Goal: Task Accomplishment & Management: Use online tool/utility

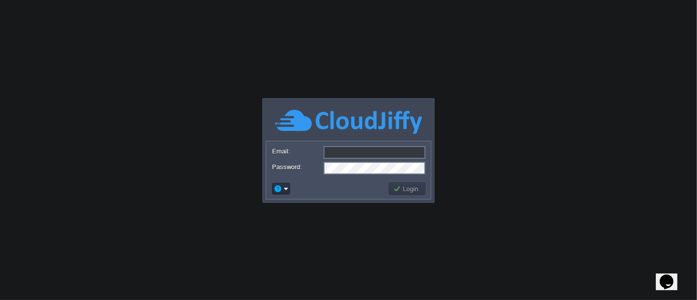
type input "[EMAIL_ADDRESS][DOMAIN_NAME]"
drag, startPoint x: 0, startPoint y: 0, endPoint x: 434, endPoint y: 252, distance: 501.3
click at [434, 252] on body "Application Platform v.8.10.2 Email: [EMAIL_ADDRESS][DOMAIN_NAME] Password: Log…" at bounding box center [348, 150] width 697 height 300
click at [409, 192] on button "Login" at bounding box center [407, 188] width 28 height 9
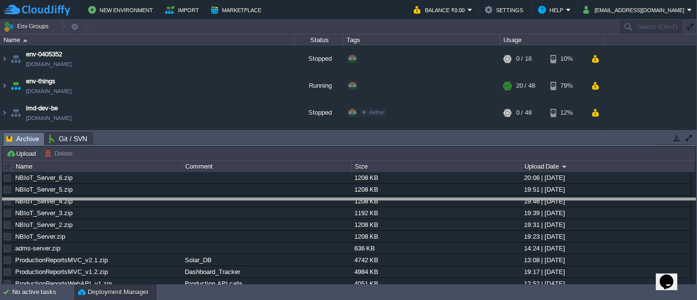
drag, startPoint x: 230, startPoint y: 144, endPoint x: 217, endPoint y: 210, distance: 67.8
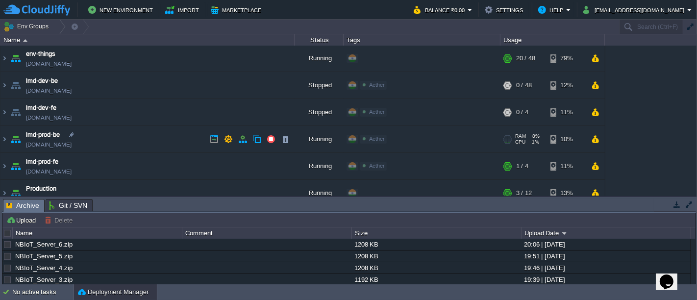
scroll to position [28, 0]
click at [264, 139] on td at bounding box center [271, 138] width 15 height 15
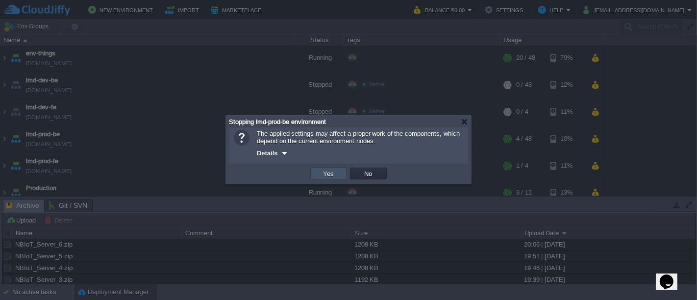
click at [323, 177] on button "Yes" at bounding box center [328, 173] width 17 height 9
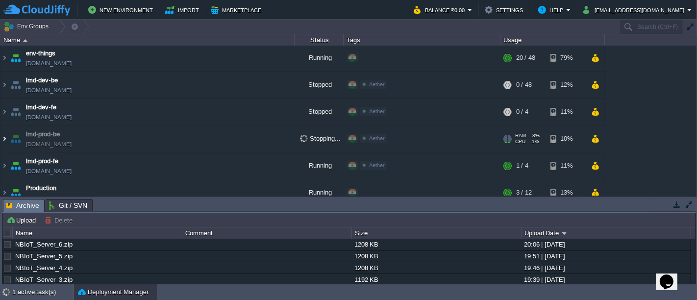
click at [3, 141] on img at bounding box center [4, 138] width 8 height 26
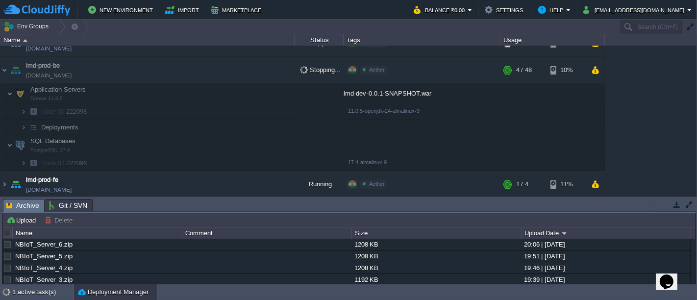
scroll to position [97, 0]
click at [4, 183] on img at bounding box center [4, 184] width 8 height 26
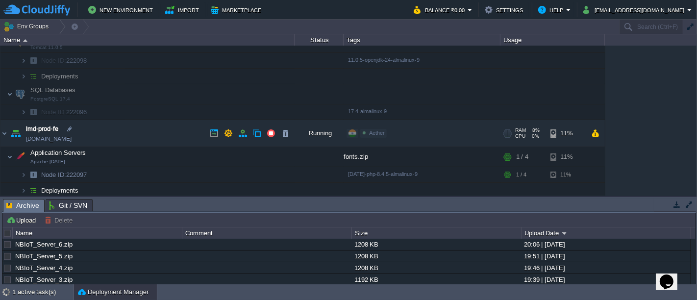
scroll to position [151, 0]
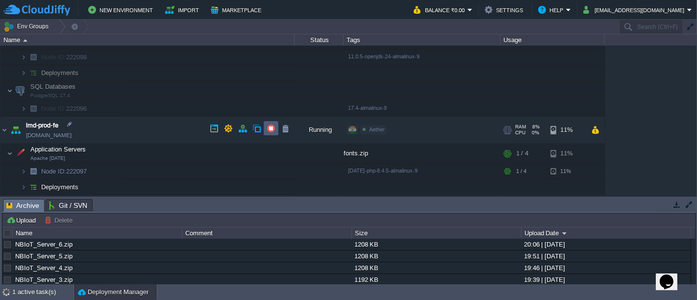
click at [271, 125] on button "button" at bounding box center [270, 128] width 9 height 9
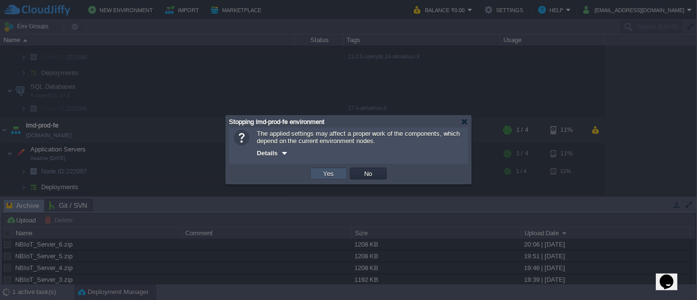
click at [334, 176] on button "Yes" at bounding box center [328, 173] width 17 height 9
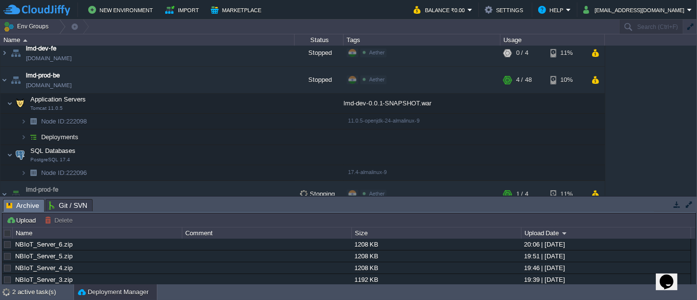
scroll to position [85, 0]
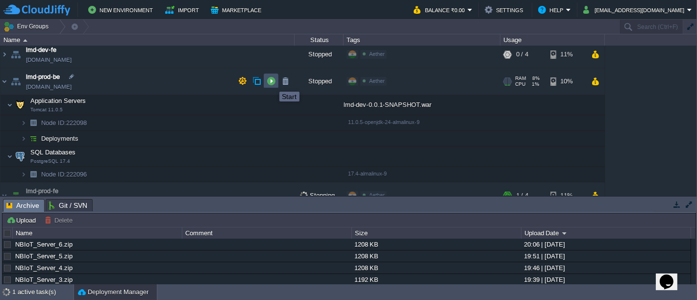
click at [272, 83] on button "button" at bounding box center [270, 80] width 9 height 9
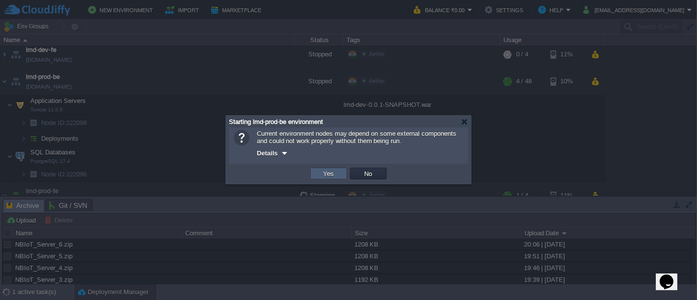
click at [336, 173] on button "Yes" at bounding box center [328, 173] width 17 height 9
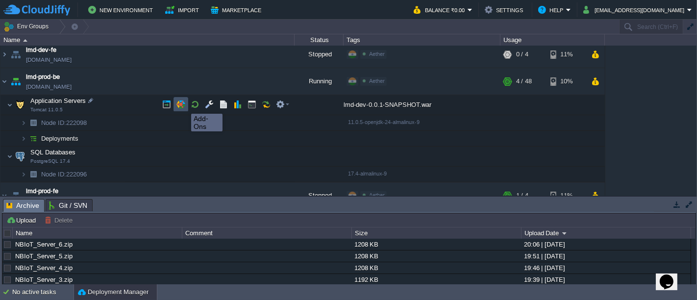
click at [184, 105] on button "button" at bounding box center [180, 104] width 9 height 9
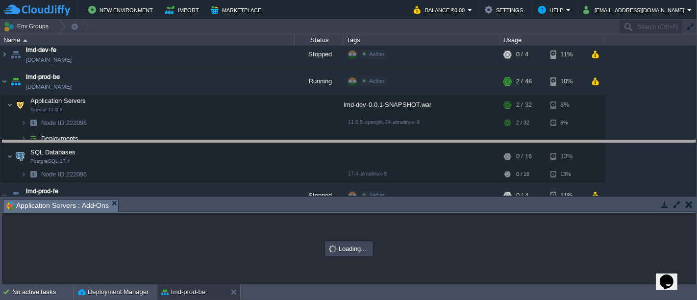
drag, startPoint x: 233, startPoint y: 202, endPoint x: 249, endPoint y: 143, distance: 60.8
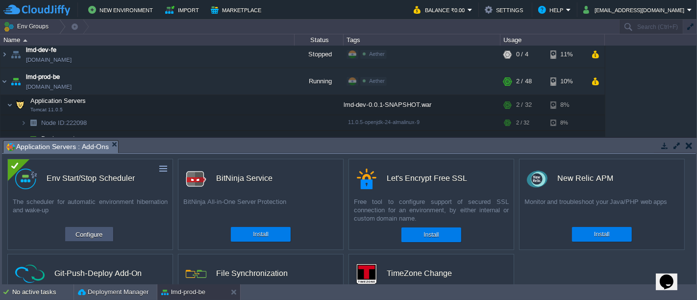
click at [97, 233] on button "Configure" at bounding box center [88, 234] width 33 height 12
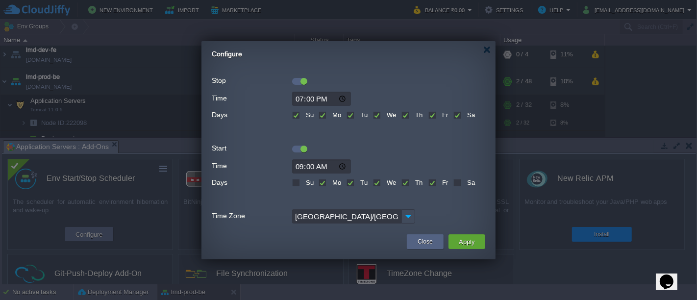
click at [295, 150] on div at bounding box center [299, 148] width 15 height 7
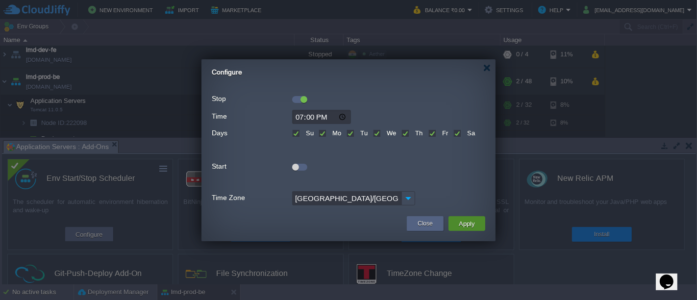
click at [459, 223] on button "Apply" at bounding box center [467, 223] width 22 height 12
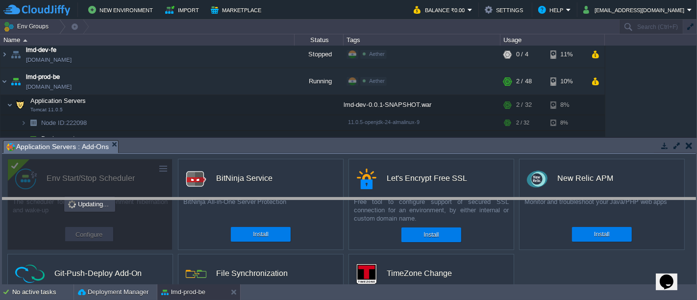
drag, startPoint x: 172, startPoint y: 146, endPoint x: 170, endPoint y: 204, distance: 57.3
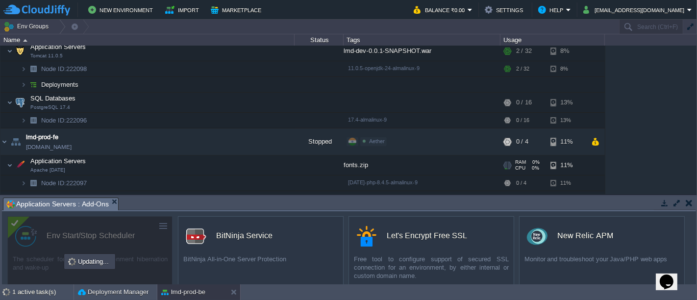
scroll to position [139, 0]
click at [274, 142] on button "button" at bounding box center [270, 141] width 9 height 9
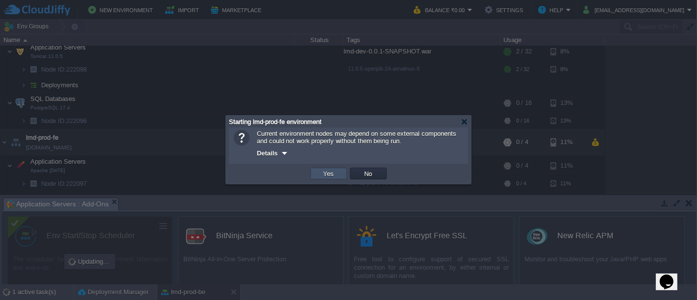
click at [335, 177] on button "Yes" at bounding box center [328, 173] width 17 height 9
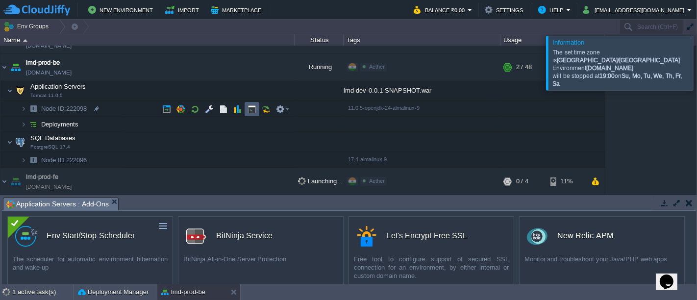
scroll to position [97, 0]
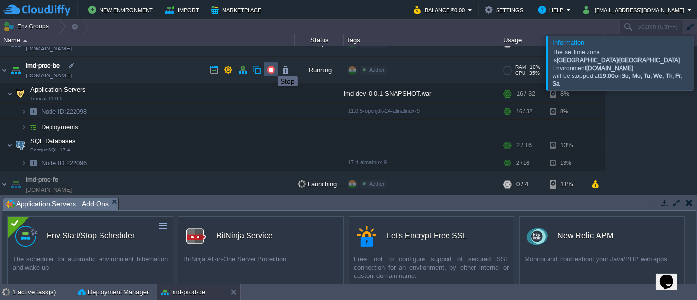
click at [271, 68] on button "button" at bounding box center [270, 69] width 9 height 9
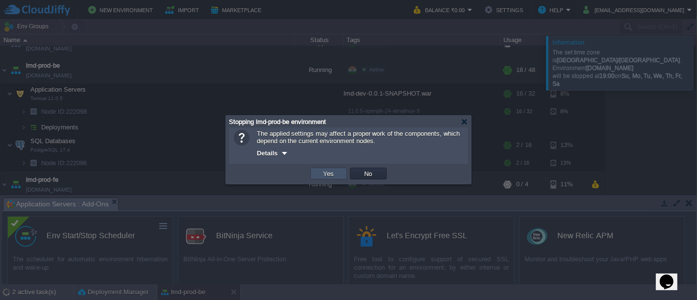
click at [323, 177] on button "Yes" at bounding box center [328, 173] width 17 height 9
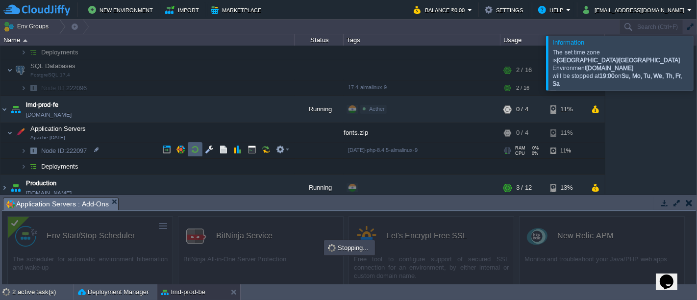
scroll to position [179, 0]
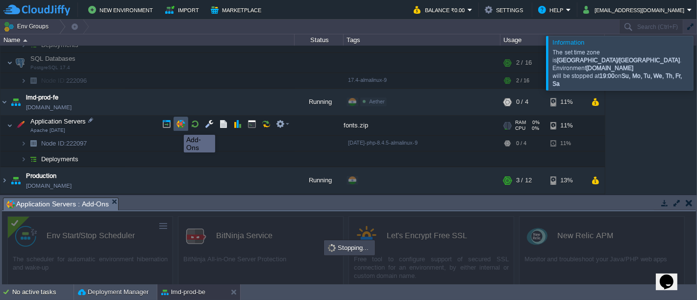
click at [177, 126] on button "button" at bounding box center [180, 124] width 9 height 9
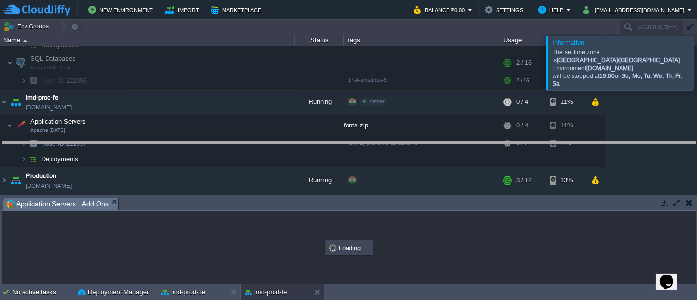
drag, startPoint x: 191, startPoint y: 208, endPoint x: 211, endPoint y: 153, distance: 58.9
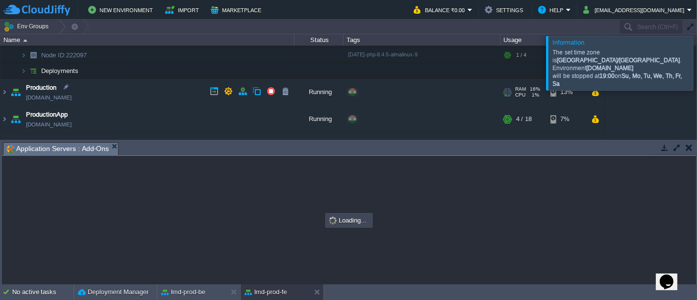
scroll to position [263, 0]
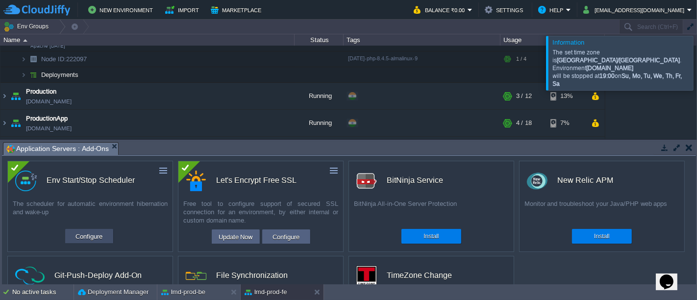
click at [84, 239] on button "Configure" at bounding box center [88, 236] width 33 height 12
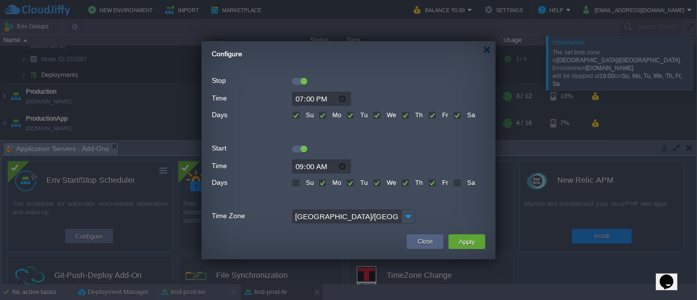
click at [295, 144] on div at bounding box center [299, 147] width 15 height 11
drag, startPoint x: 295, startPoint y: 153, endPoint x: 297, endPoint y: 146, distance: 7.3
click at [297, 146] on div "Start" at bounding box center [348, 148] width 273 height 13
click at [297, 146] on div at bounding box center [299, 148] width 15 height 7
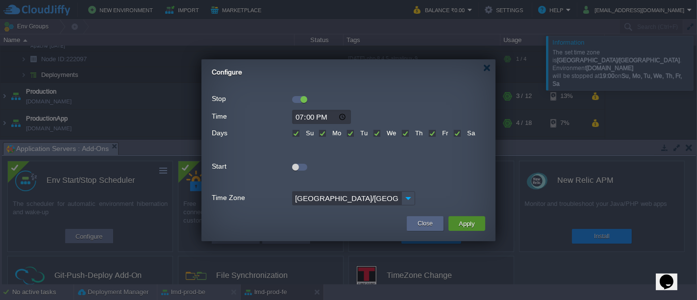
click at [473, 221] on button "Apply" at bounding box center [467, 223] width 22 height 12
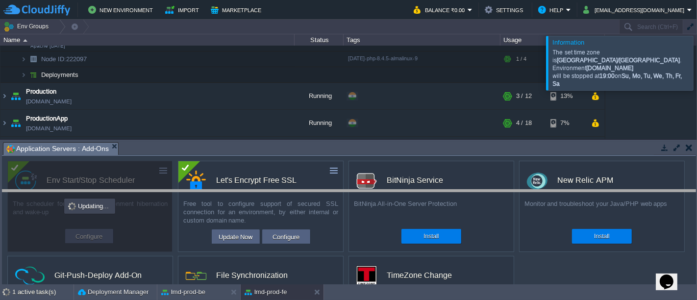
drag, startPoint x: 206, startPoint y: 145, endPoint x: 206, endPoint y: 193, distance: 48.0
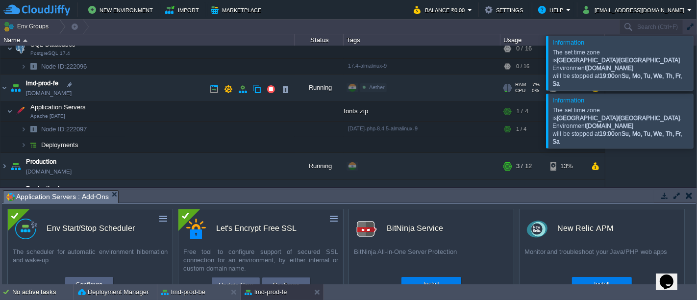
scroll to position [190, 0]
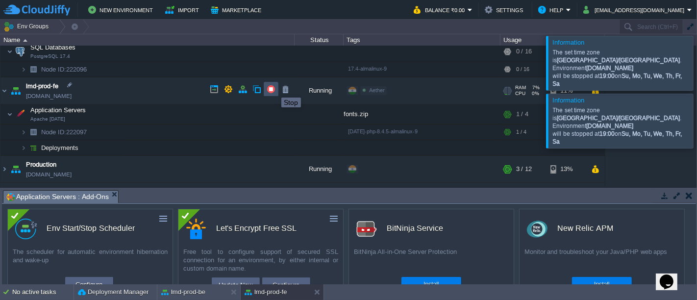
click at [274, 89] on button "button" at bounding box center [270, 89] width 9 height 9
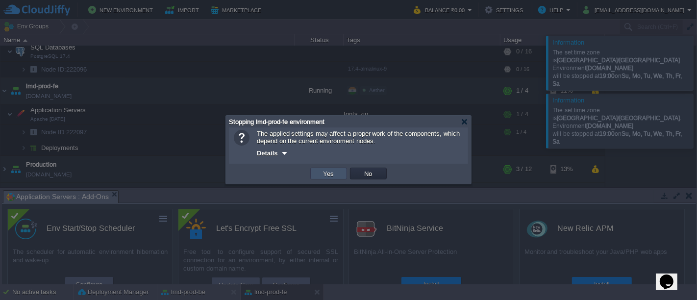
click at [324, 177] on button "Yes" at bounding box center [328, 173] width 17 height 9
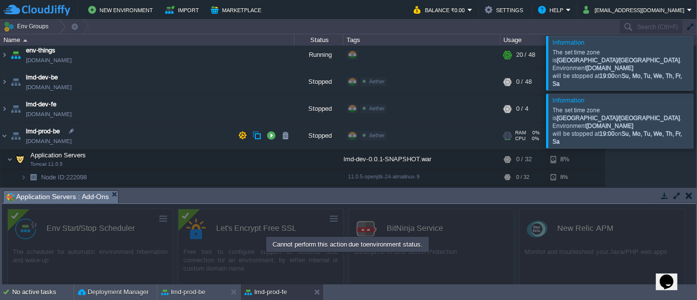
scroll to position [32, 0]
click at [595, 135] on button "button" at bounding box center [595, 134] width 8 height 9
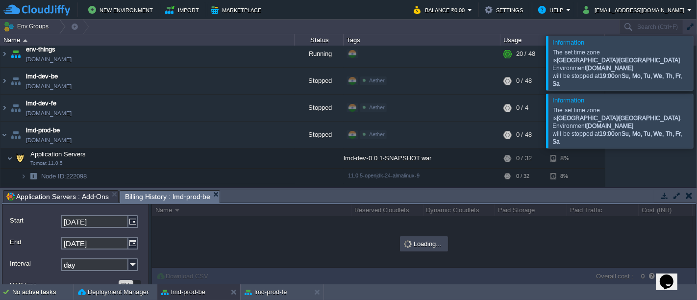
click at [696, 114] on div at bounding box center [708, 121] width 0 height 54
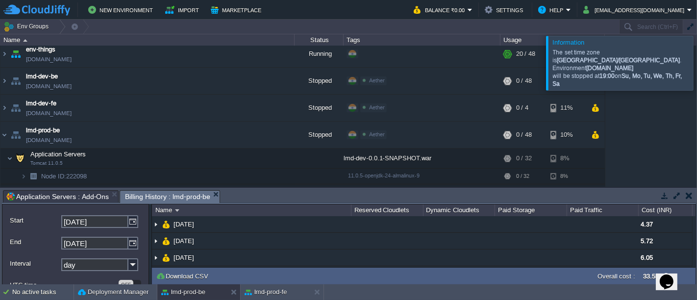
click at [696, 64] on div at bounding box center [708, 63] width 0 height 54
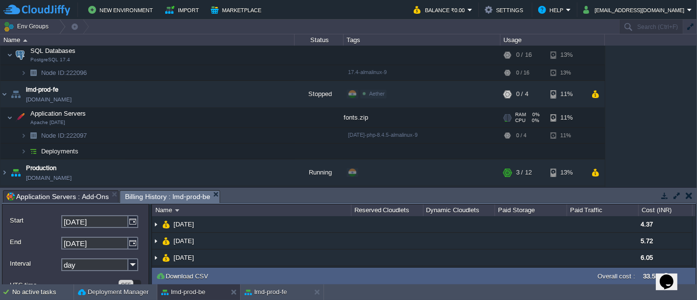
scroll to position [187, 0]
click at [599, 98] on td at bounding box center [595, 94] width 14 height 15
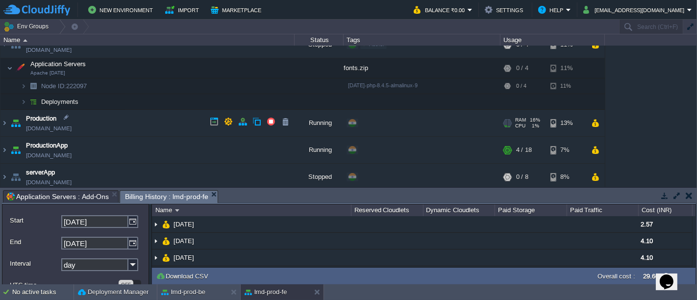
scroll to position [240, 0]
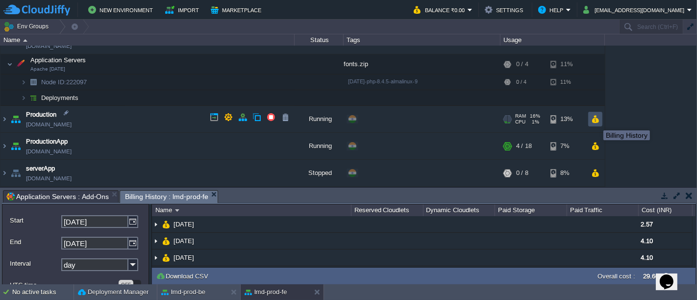
click at [595, 119] on button "button" at bounding box center [595, 119] width 8 height 9
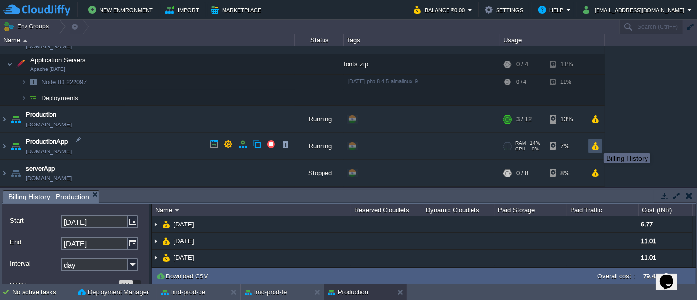
click at [596, 145] on button "button" at bounding box center [595, 146] width 8 height 9
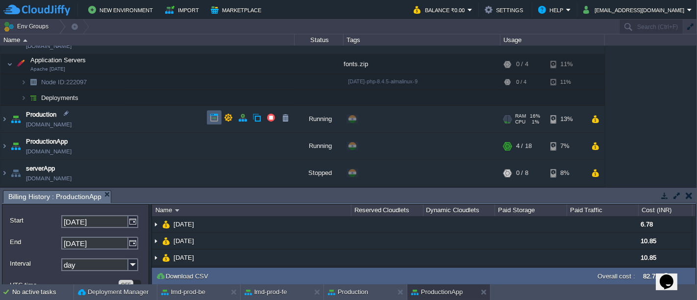
scroll to position [265, 0]
